Goal: Information Seeking & Learning: Learn about a topic

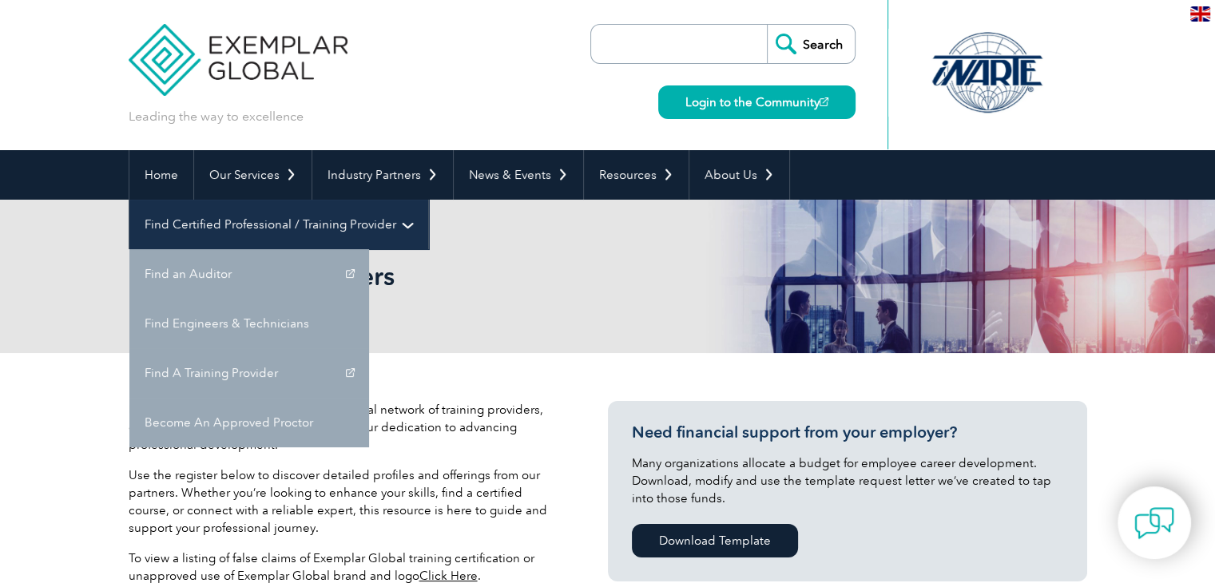
click at [428, 200] on link "Find Certified Professional / Training Provider" at bounding box center [278, 225] width 299 height 50
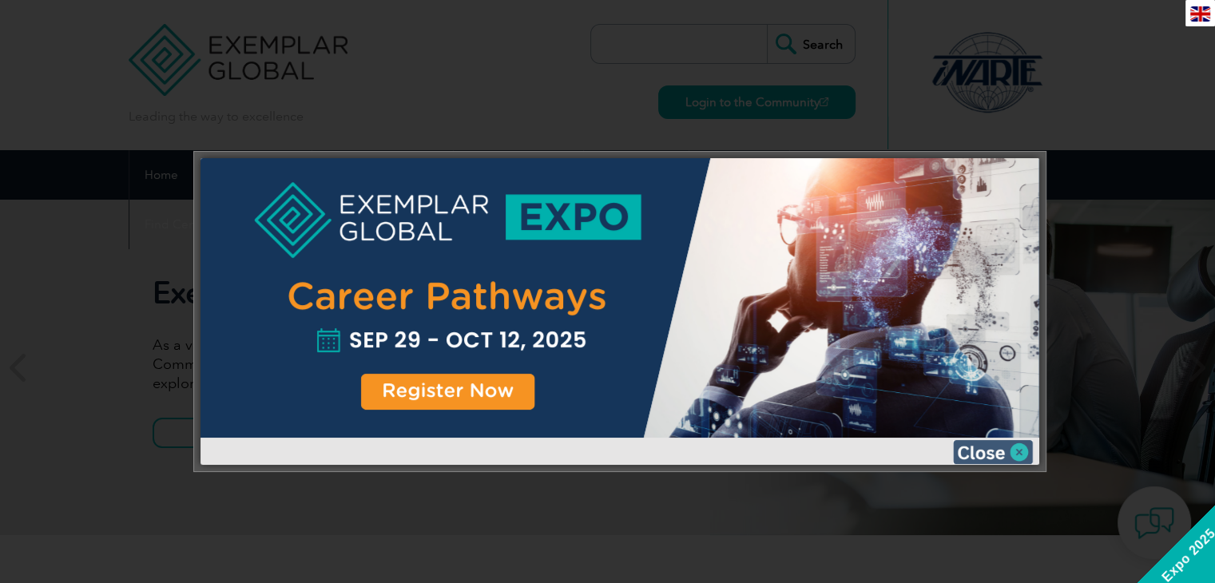
click at [987, 442] on img at bounding box center [993, 452] width 80 height 24
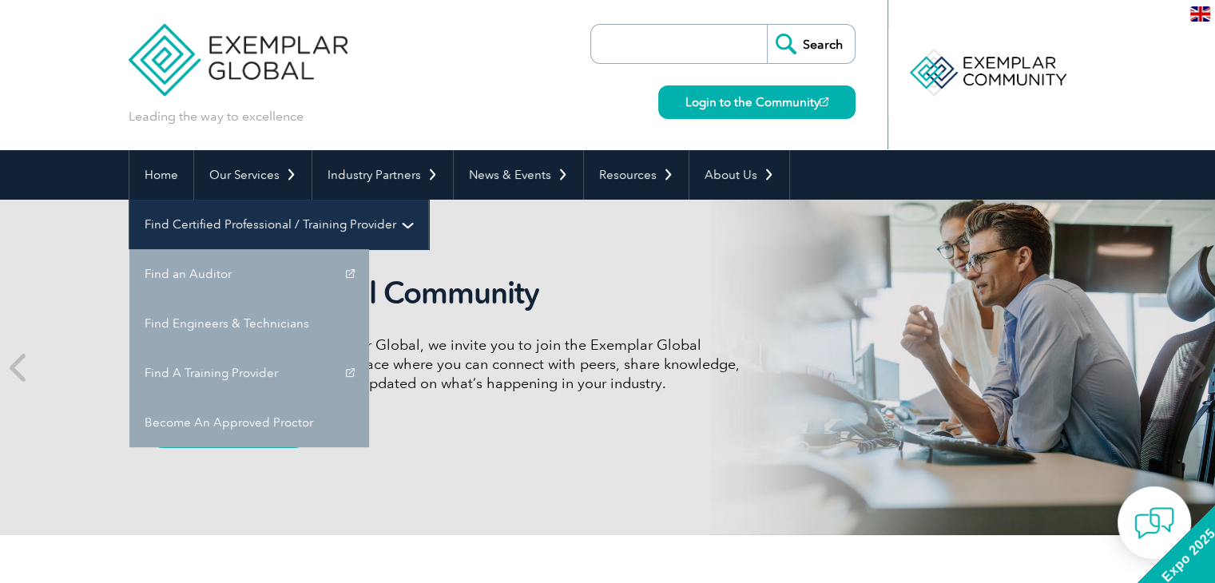
click at [428, 200] on link "Find Certified Professional / Training Provider" at bounding box center [278, 225] width 299 height 50
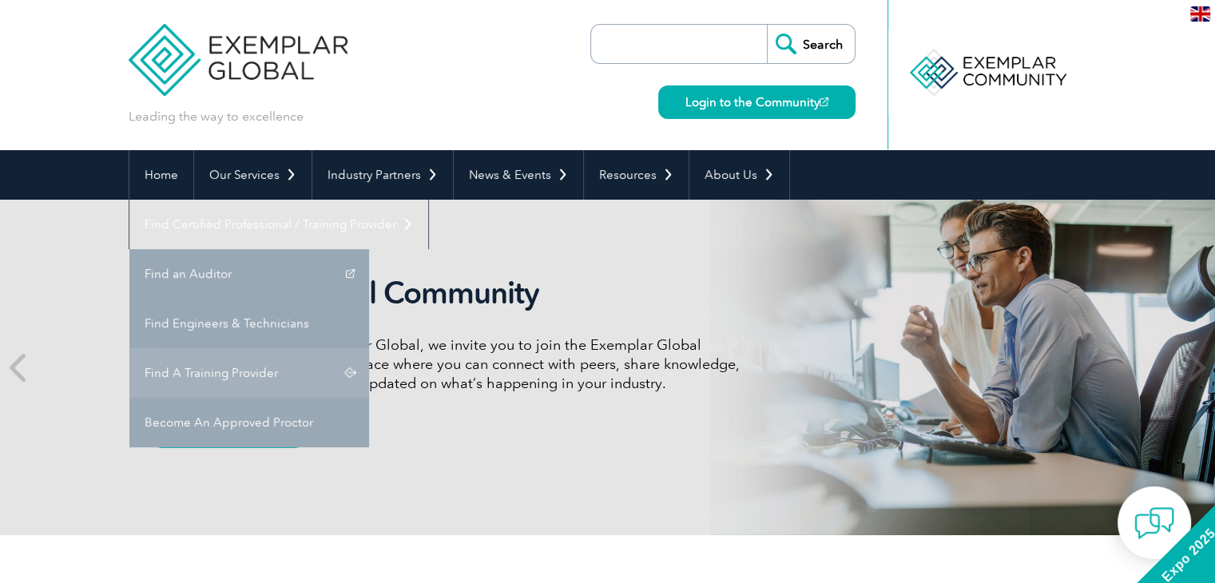
click at [369, 348] on link "Find A Training Provider" at bounding box center [249, 373] width 240 height 50
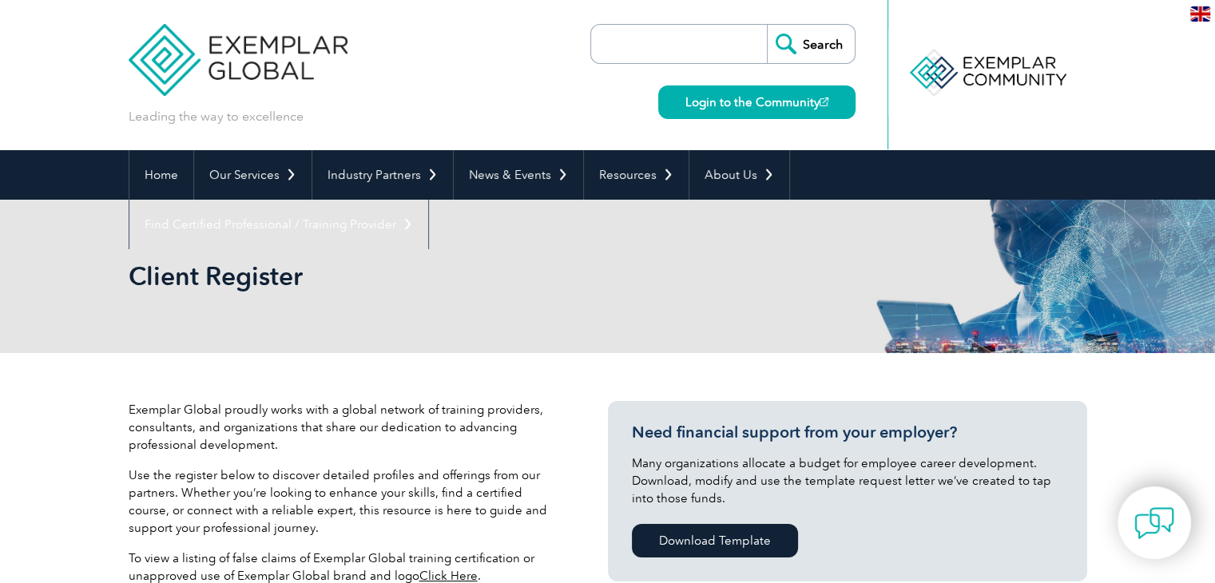
scroll to position [510, 0]
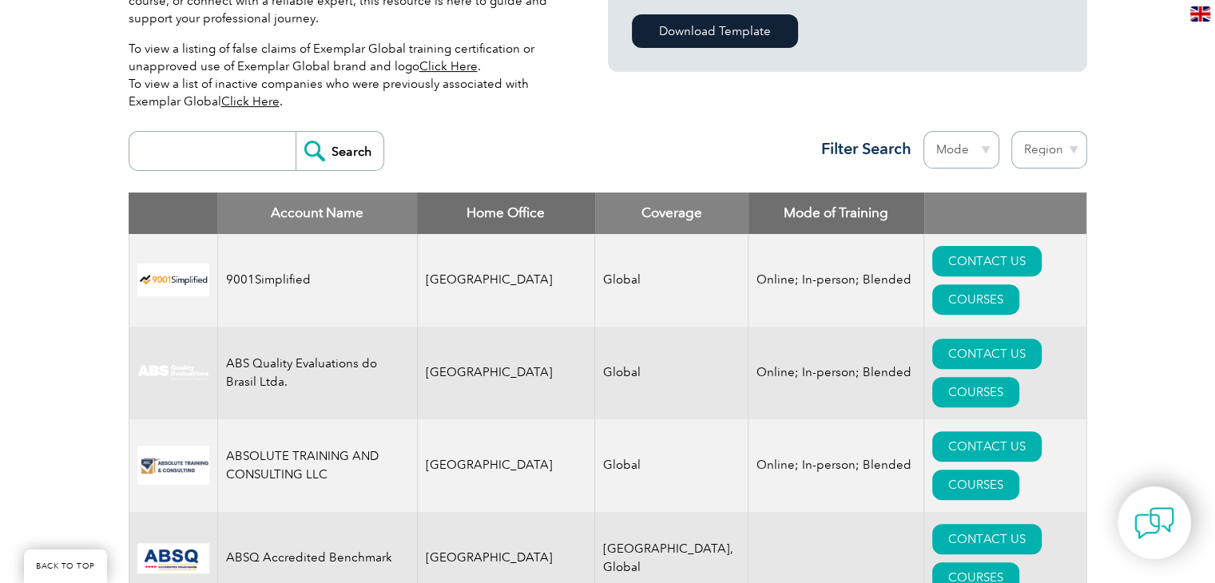
click at [227, 148] on input "search" at bounding box center [216, 151] width 158 height 38
type input "sigmakai"
click at [322, 151] on input "Search" at bounding box center [340, 151] width 88 height 38
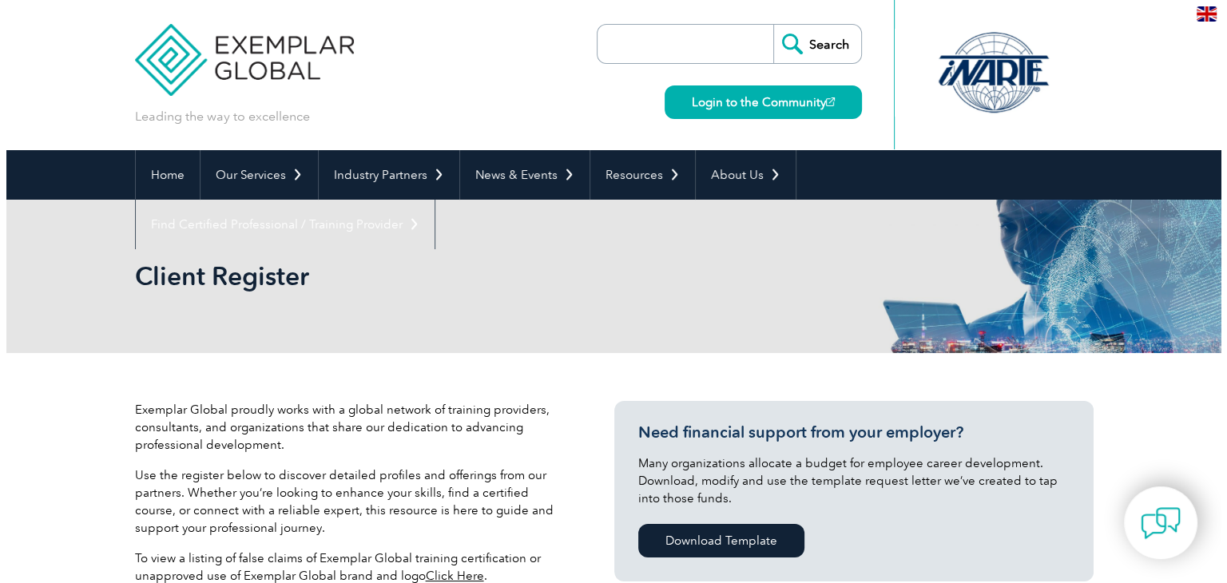
scroll to position [510, 0]
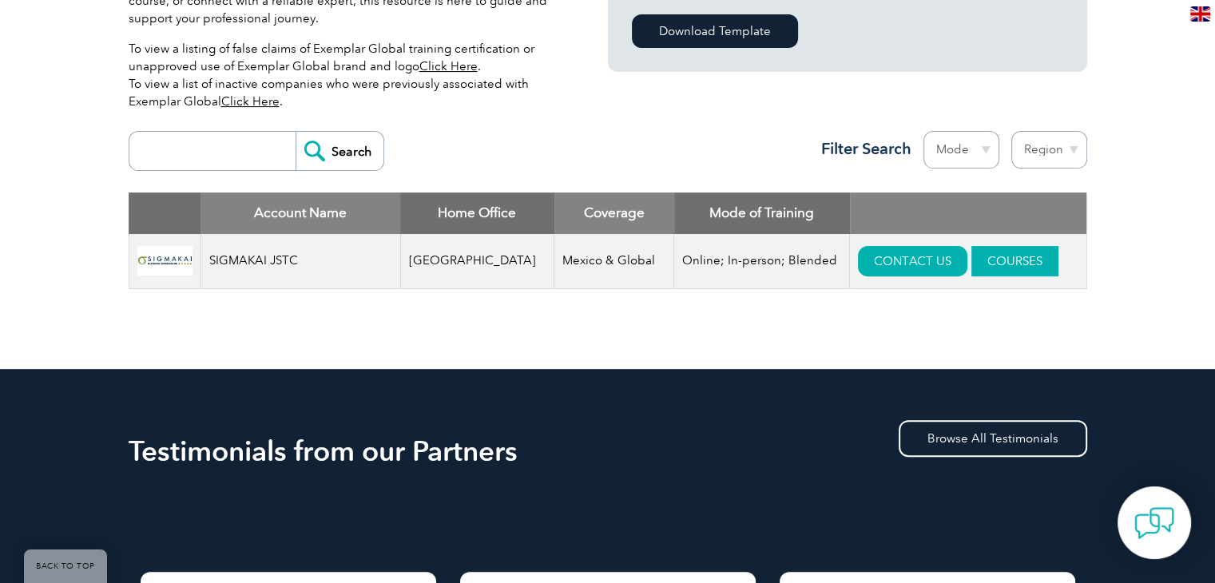
click at [1001, 258] on link "COURSES" at bounding box center [1015, 261] width 87 height 30
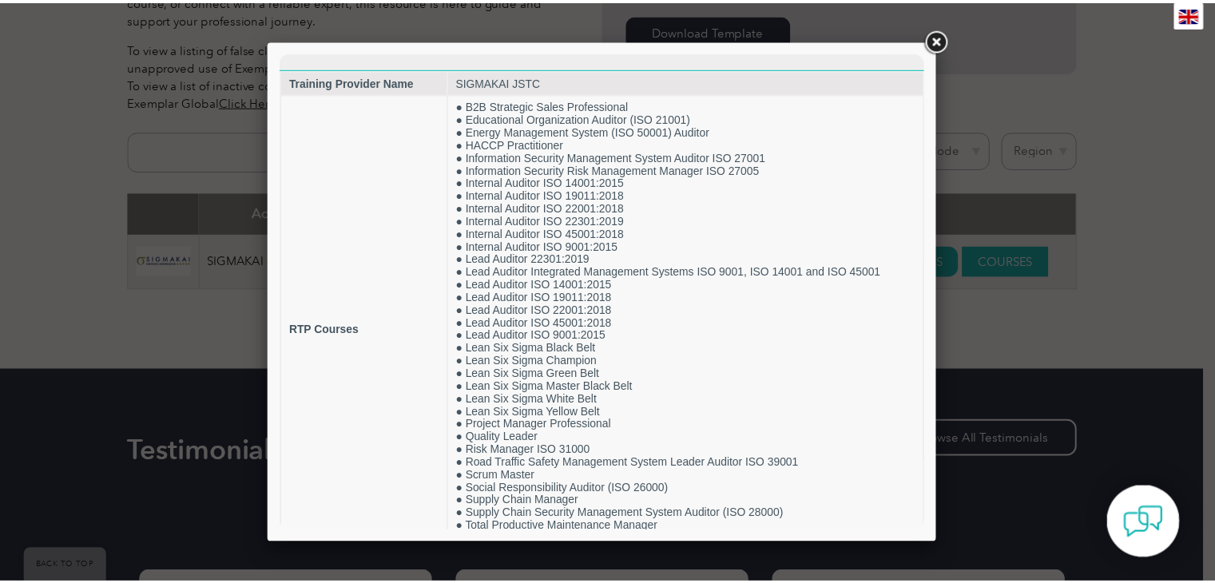
scroll to position [0, 0]
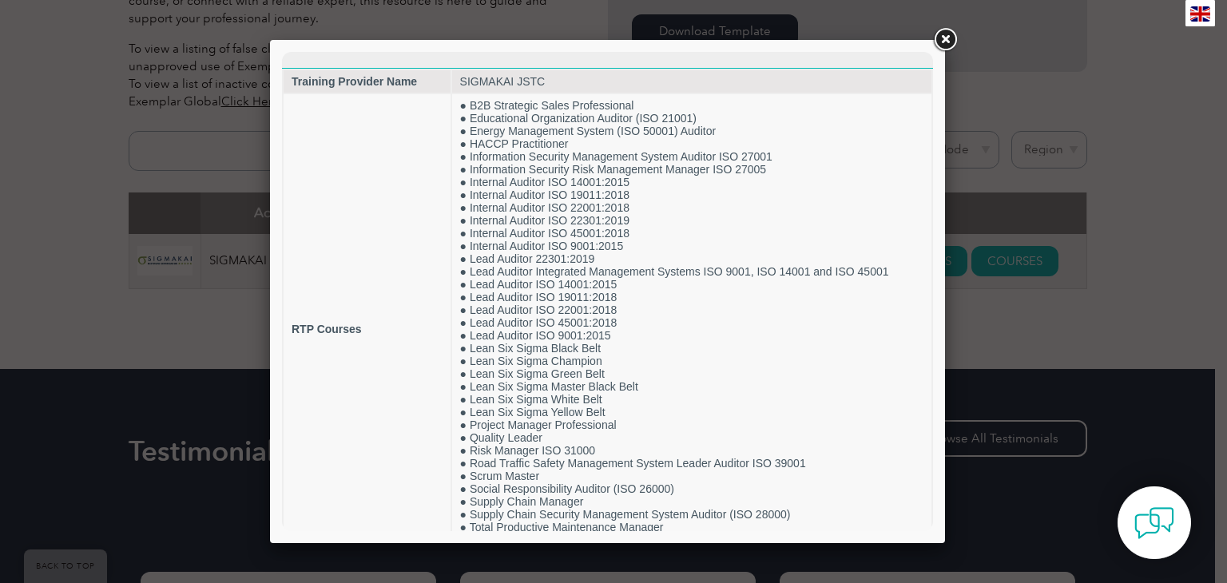
click at [939, 39] on link at bounding box center [945, 40] width 29 height 29
